Goal: Task Accomplishment & Management: Complete application form

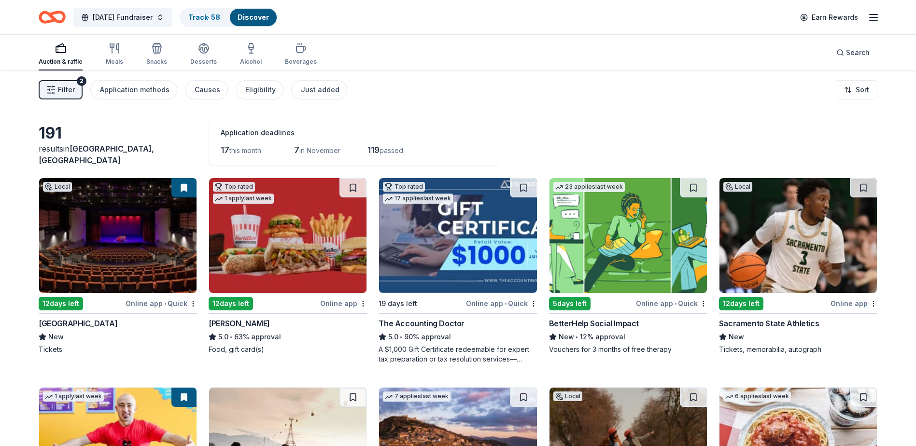
click at [65, 62] on div "Auction & raffle" at bounding box center [61, 62] width 44 height 8
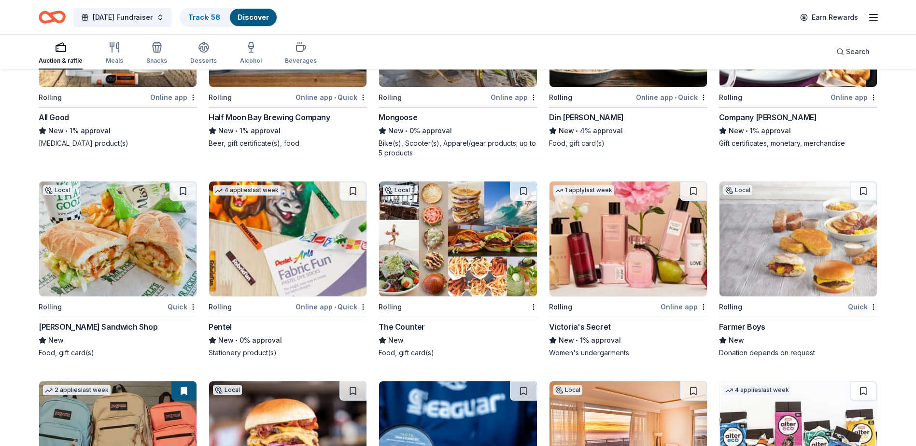
scroll to position [5558, 0]
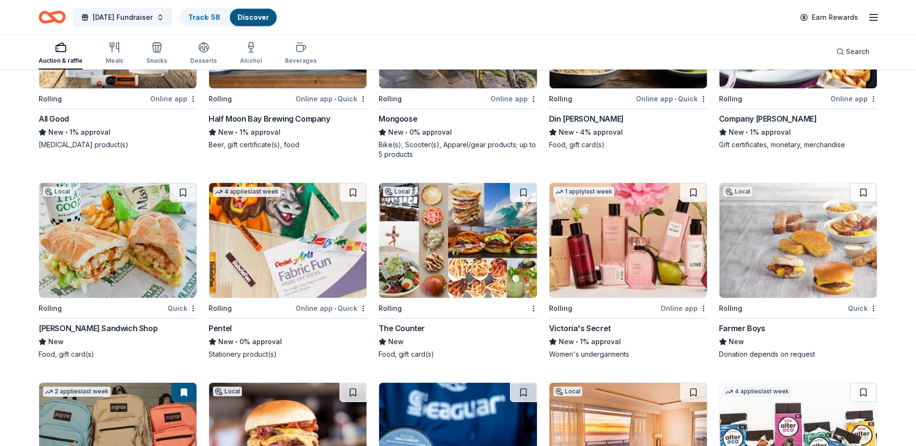
click at [642, 266] on img at bounding box center [628, 240] width 157 height 115
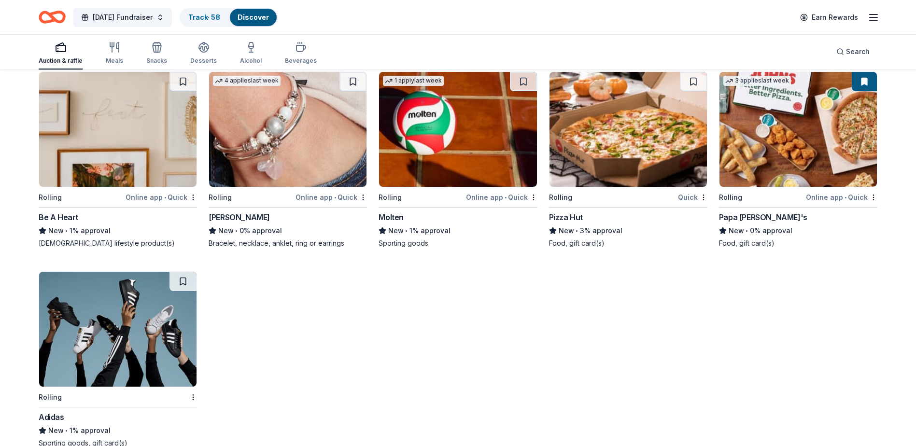
scroll to position [7689, 0]
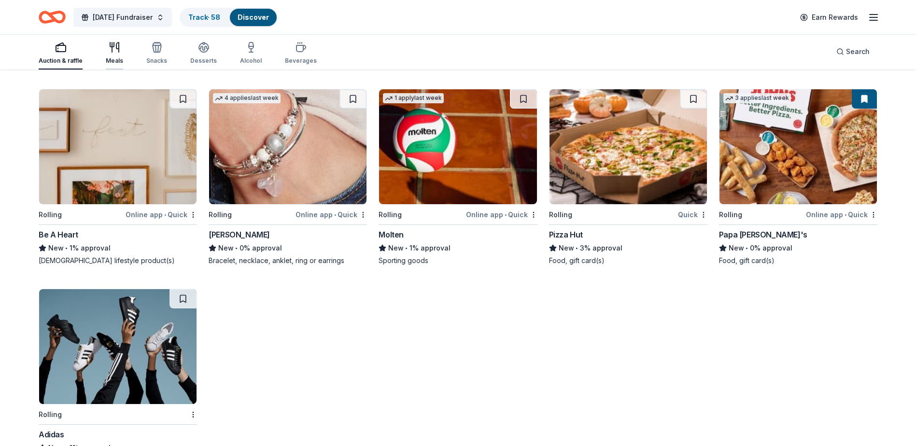
click at [115, 60] on div "Meals" at bounding box center [114, 61] width 17 height 8
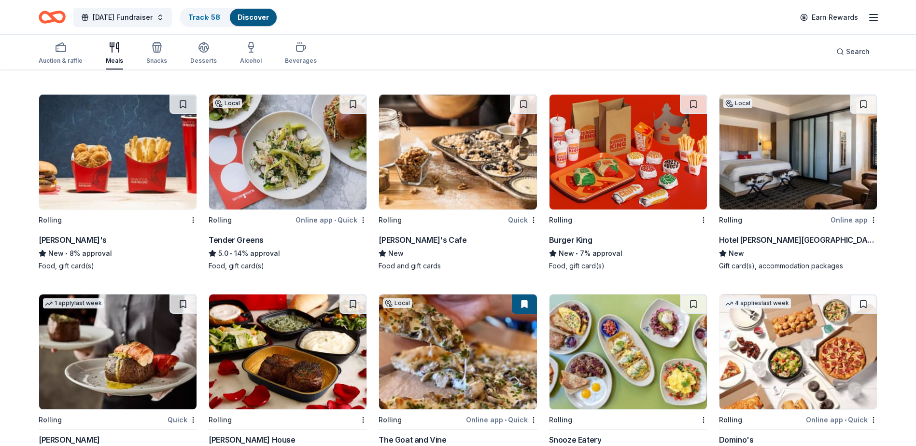
scroll to position [1484, 0]
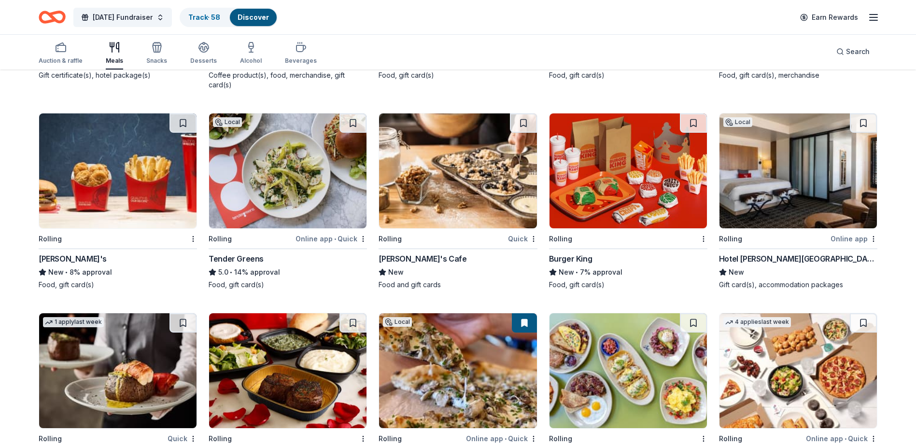
click at [624, 195] on img at bounding box center [628, 170] width 157 height 115
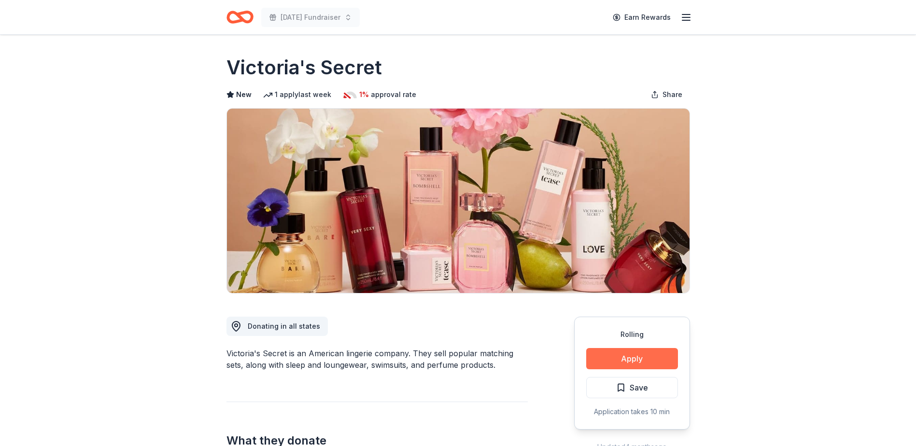
click at [619, 365] on button "Apply" at bounding box center [632, 358] width 92 height 21
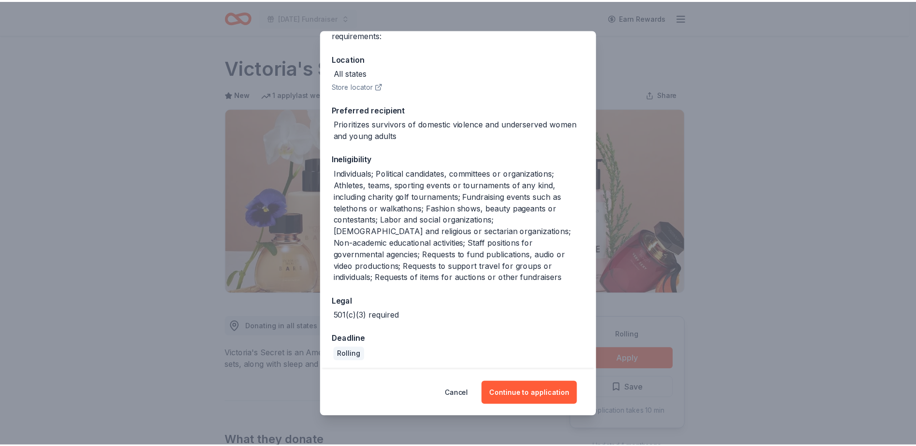
scroll to position [96, 0]
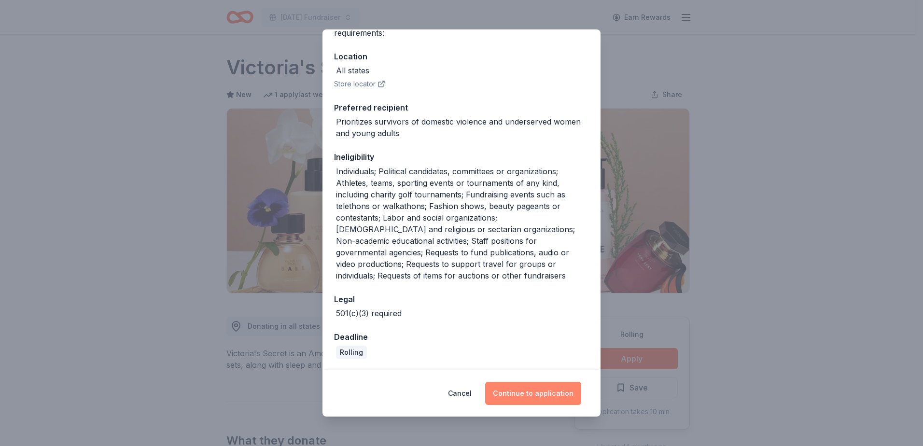
click at [532, 396] on button "Continue to application" at bounding box center [533, 393] width 96 height 23
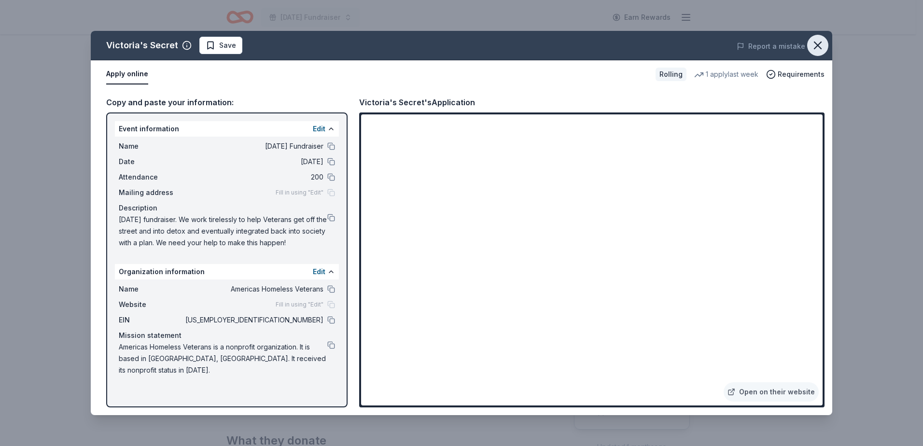
click at [822, 43] on icon "button" at bounding box center [818, 46] width 14 height 14
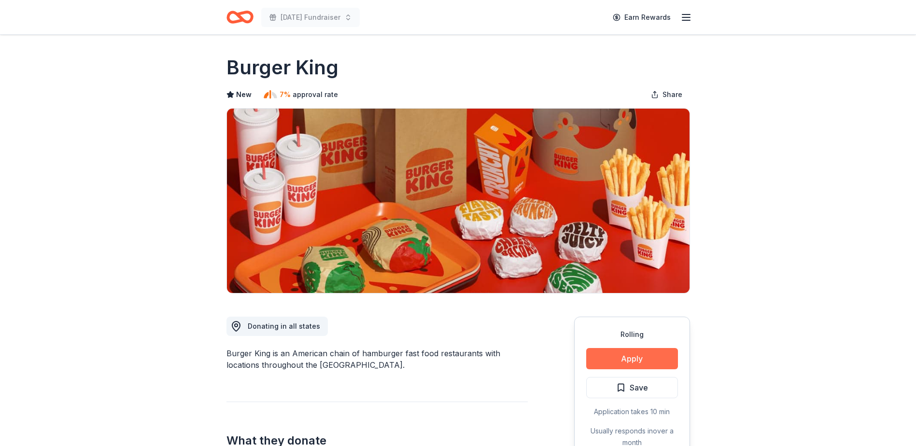
click at [626, 364] on button "Apply" at bounding box center [632, 358] width 92 height 21
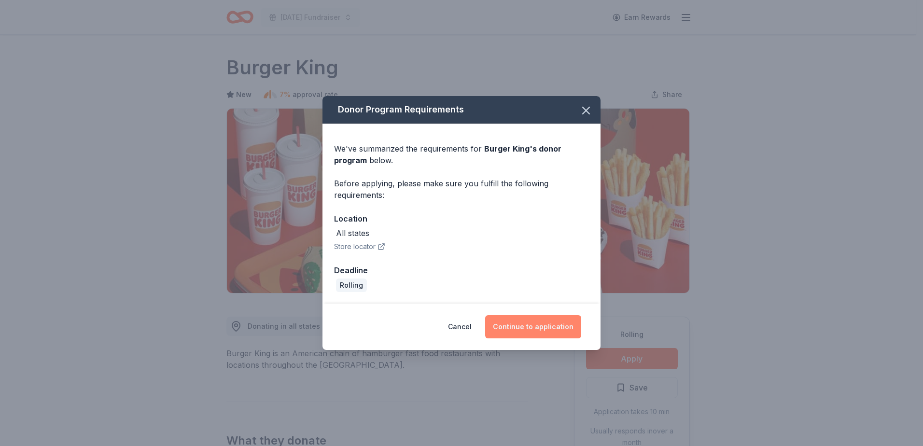
click at [537, 327] on button "Continue to application" at bounding box center [533, 326] width 96 height 23
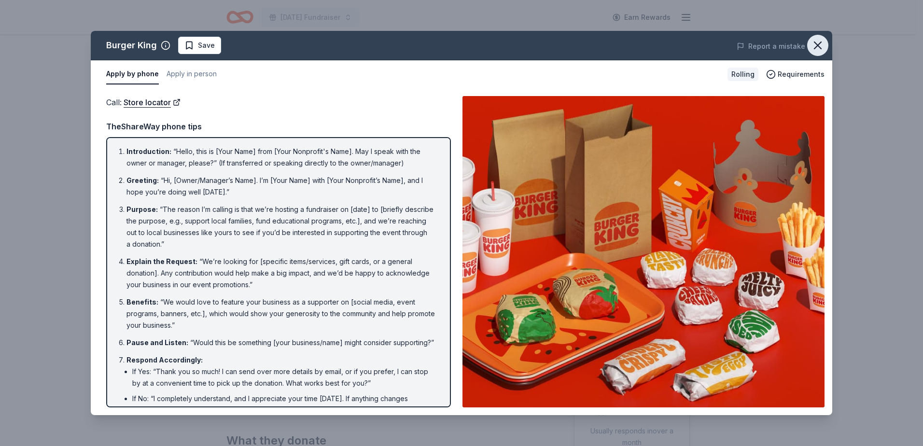
click at [818, 46] on icon "button" at bounding box center [818, 45] width 7 height 7
